Goal: Find specific page/section: Find specific page/section

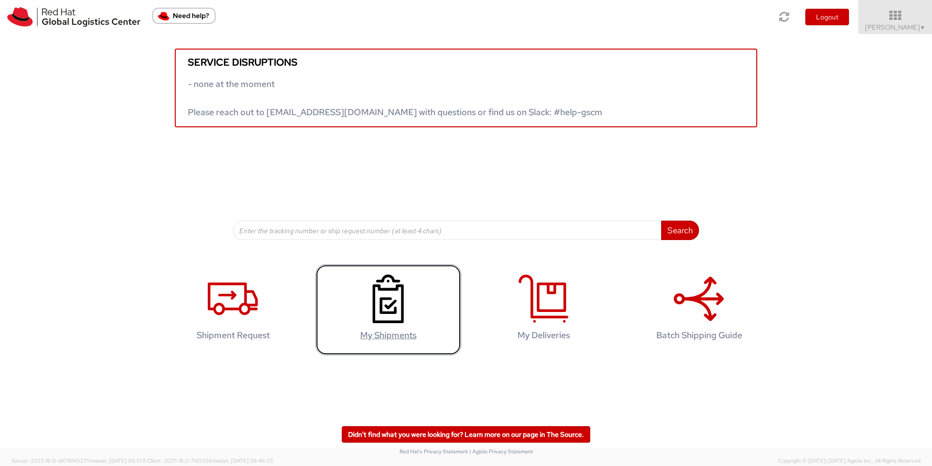
click at [365, 312] on icon at bounding box center [388, 298] width 50 height 49
